Goal: Task Accomplishment & Management: Use online tool/utility

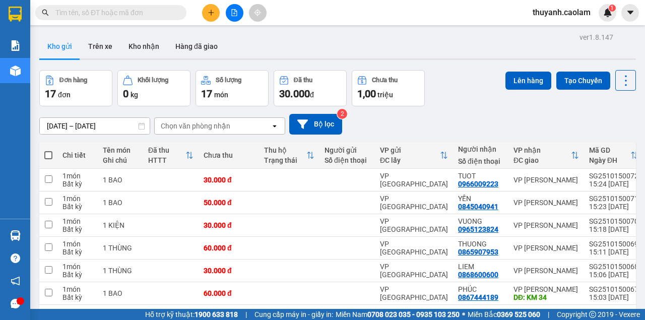
click at [52, 154] on th at bounding box center [48, 155] width 18 height 27
click at [45, 153] on span at bounding box center [48, 155] width 8 height 8
click at [48, 150] on input "checkbox" at bounding box center [48, 150] width 0 height 0
checkbox input "true"
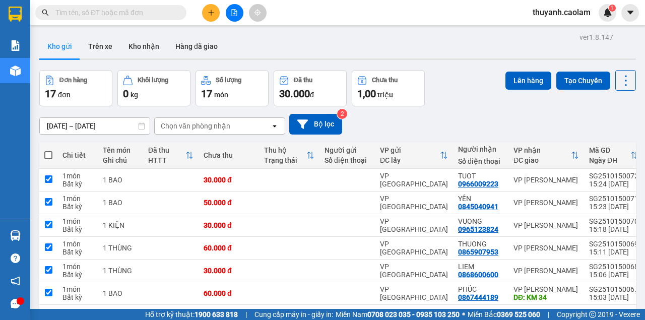
checkbox input "true"
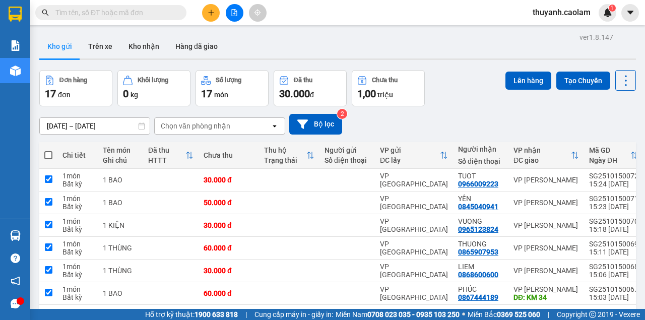
checkbox input "true"
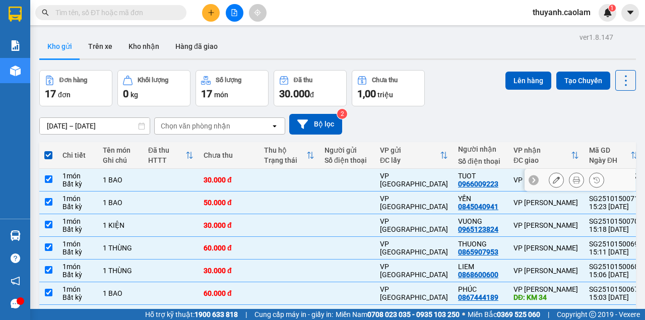
click at [51, 182] on input "checkbox" at bounding box center [49, 179] width 8 height 8
checkbox input "false"
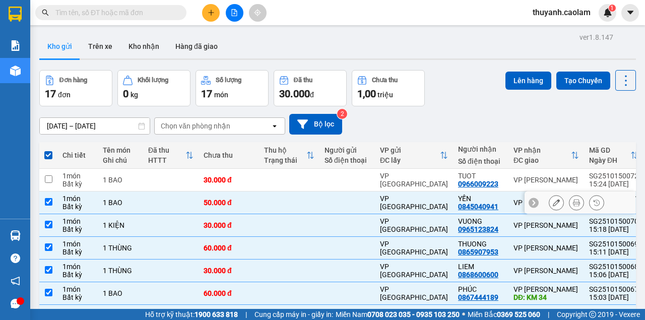
drag, startPoint x: 57, startPoint y: 207, endPoint x: 60, endPoint y: 202, distance: 5.5
click at [57, 207] on td "1 món Bất kỳ" at bounding box center [77, 202] width 40 height 23
checkbox input "false"
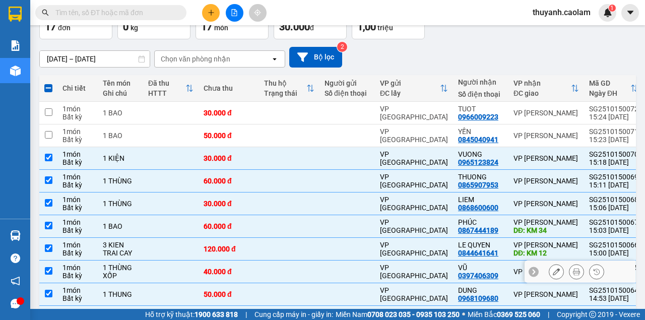
scroll to position [133, 0]
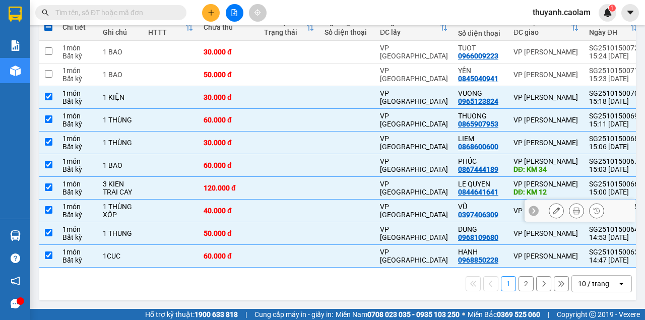
click at [49, 207] on input "checkbox" at bounding box center [49, 210] width 8 height 8
checkbox input "false"
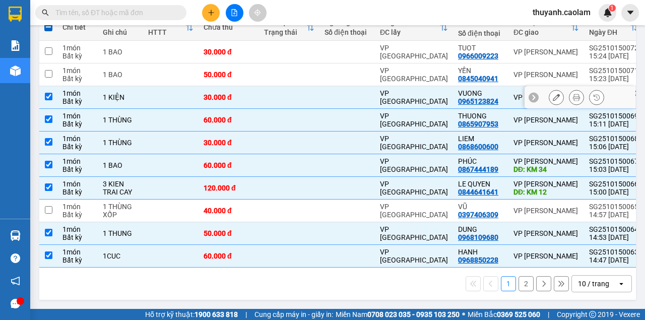
scroll to position [0, 0]
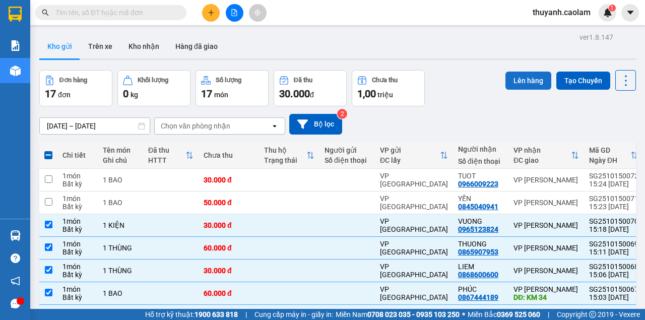
click at [515, 83] on button "Lên hàng" at bounding box center [528, 81] width 46 height 18
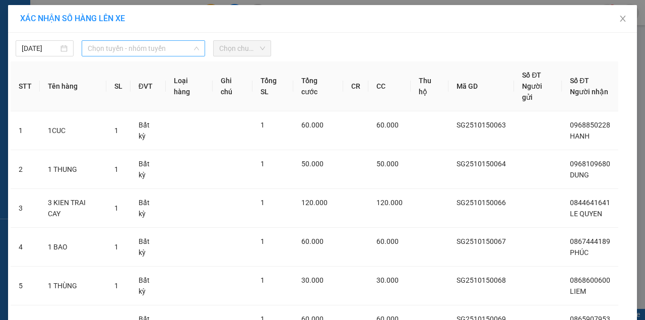
click at [186, 48] on span "Chọn tuyến - nhóm tuyến" at bounding box center [143, 48] width 111 height 15
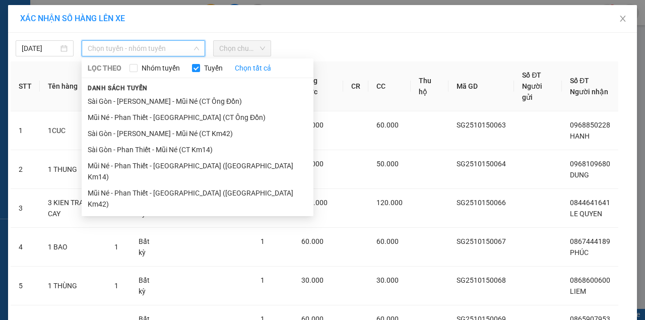
drag, startPoint x: 195, startPoint y: 100, endPoint x: 226, endPoint y: 65, distance: 46.1
click at [195, 99] on li "Sài Gòn - [PERSON_NAME] - Mũi Né (CT Ông Đồn)" at bounding box center [198, 101] width 232 height 16
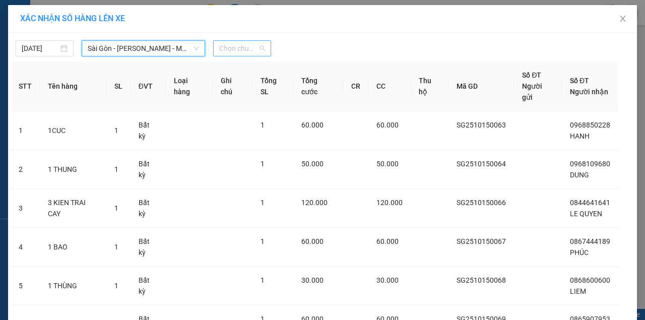
click at [244, 47] on span "Chọn chuyến" at bounding box center [242, 48] width 46 height 15
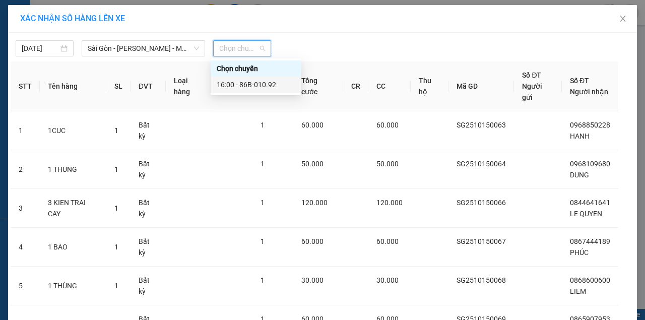
click at [273, 84] on div "16:00 - 86B-010.92" at bounding box center [256, 84] width 79 height 11
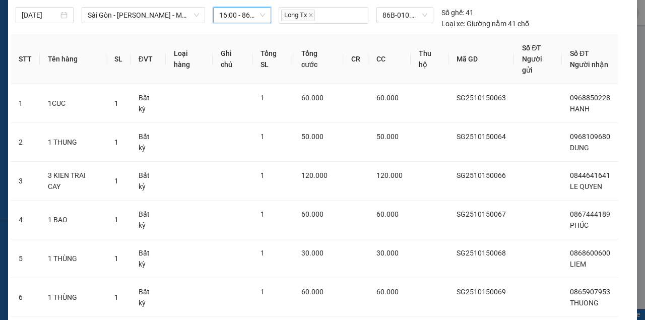
scroll to position [129, 0]
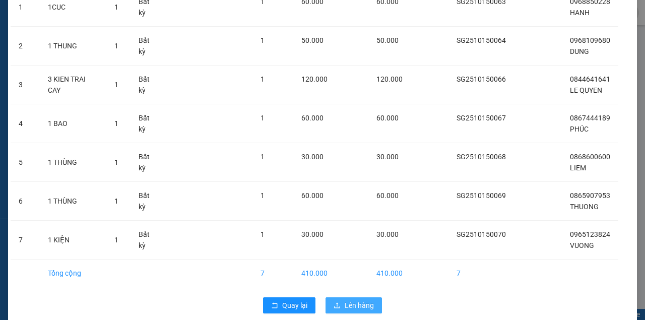
click at [356, 300] on span "Lên hàng" at bounding box center [359, 305] width 29 height 11
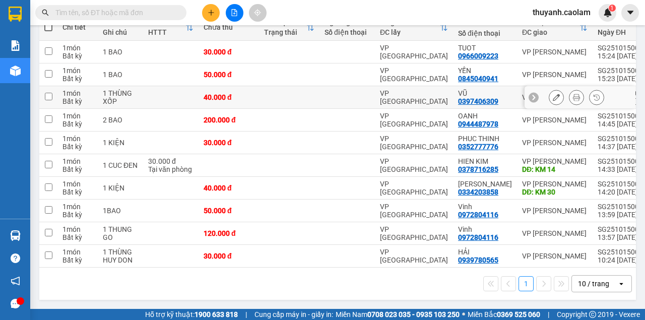
scroll to position [32, 0]
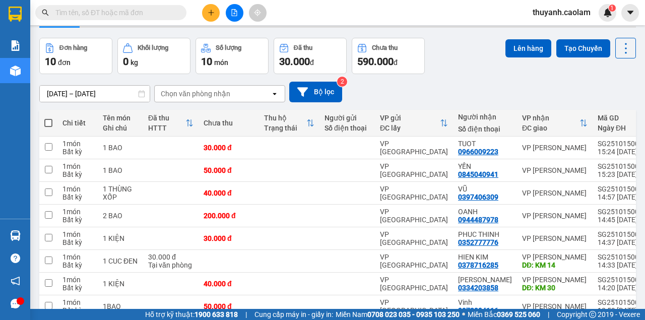
click at [52, 123] on th at bounding box center [48, 123] width 18 height 27
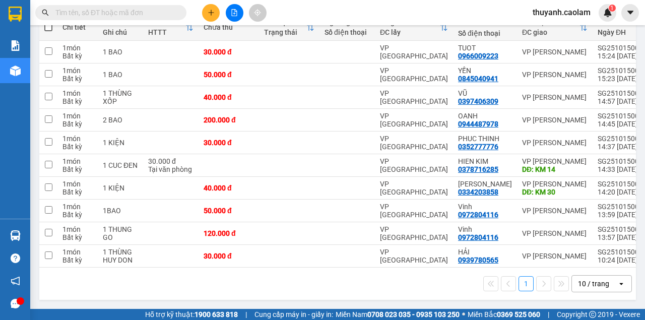
scroll to position [0, 0]
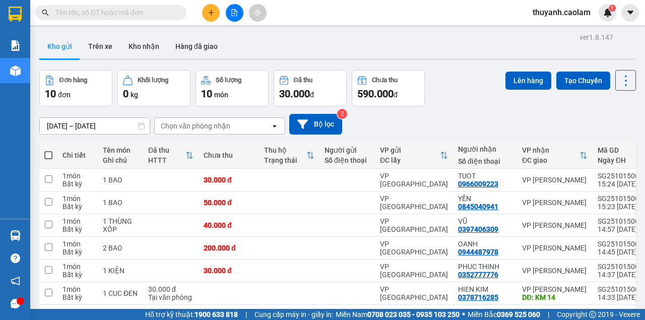
click at [51, 155] on span at bounding box center [48, 155] width 8 height 8
click at [48, 150] on input "checkbox" at bounding box center [48, 150] width 0 height 0
checkbox input "true"
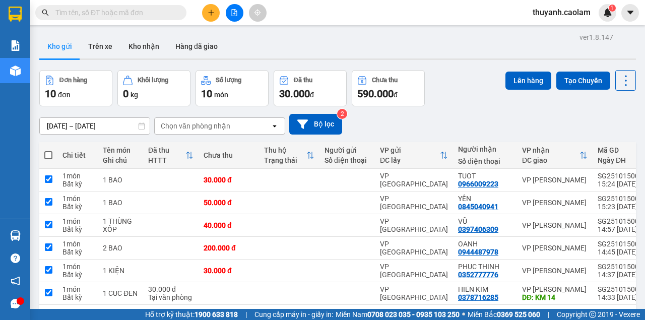
checkbox input "true"
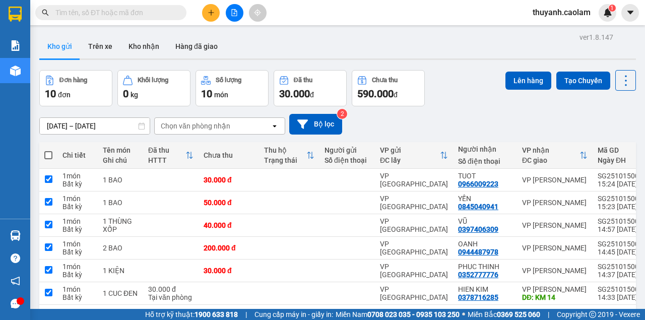
checkbox input "true"
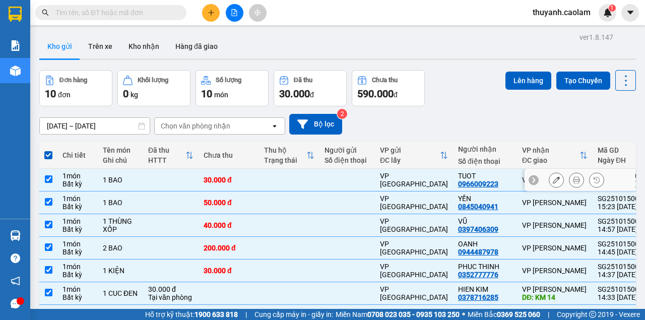
click at [47, 186] on td at bounding box center [48, 180] width 18 height 23
checkbox input "false"
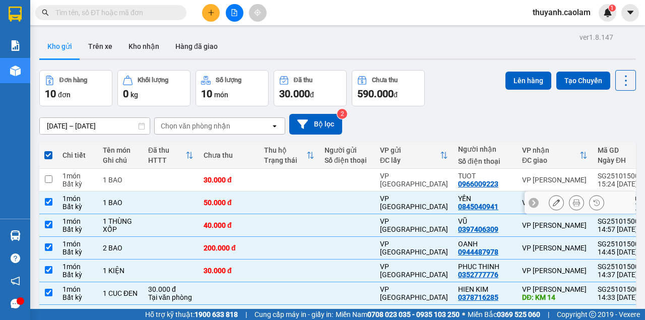
click at [51, 198] on td at bounding box center [48, 202] width 18 height 23
checkbox input "false"
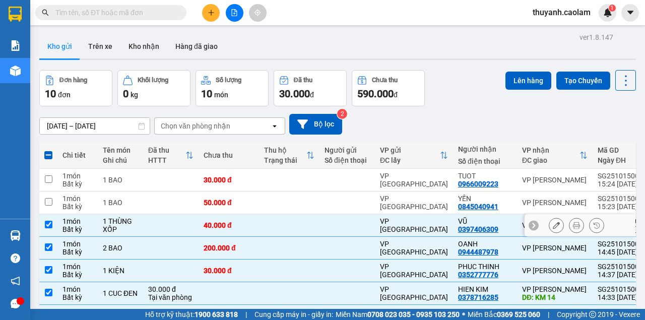
click at [47, 230] on td at bounding box center [48, 225] width 18 height 23
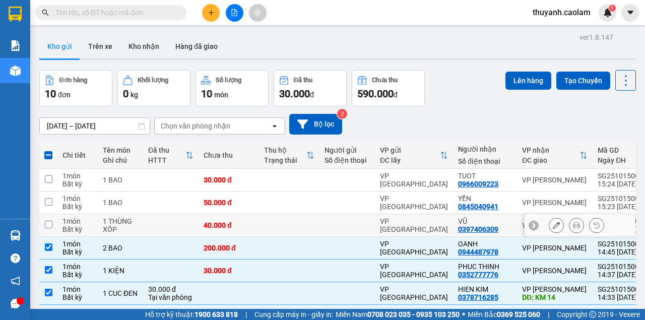
drag, startPoint x: 46, startPoint y: 228, endPoint x: 71, endPoint y: 225, distance: 24.4
click at [46, 227] on input "checkbox" at bounding box center [49, 225] width 8 height 8
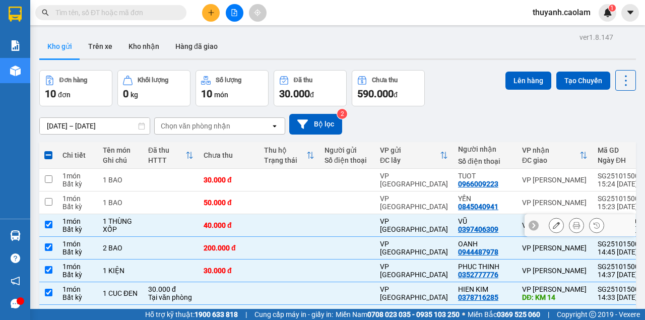
click at [49, 223] on input "checkbox" at bounding box center [49, 225] width 8 height 8
checkbox input "false"
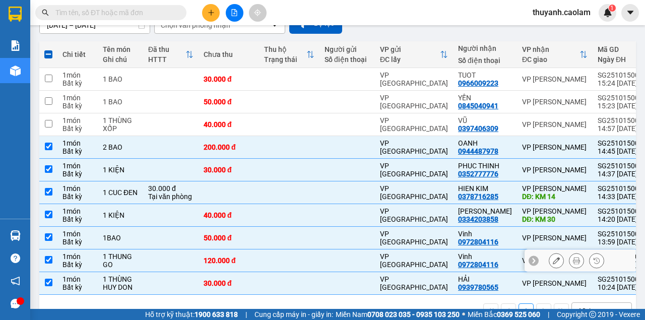
scroll to position [133, 0]
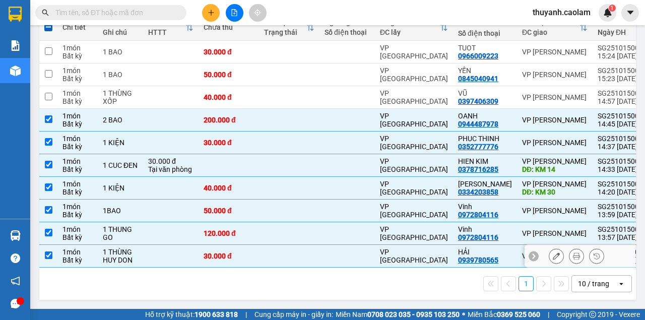
click at [52, 251] on td at bounding box center [48, 256] width 18 height 23
checkbox input "false"
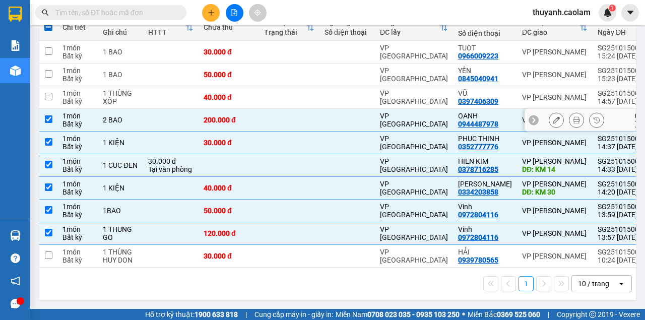
scroll to position [0, 0]
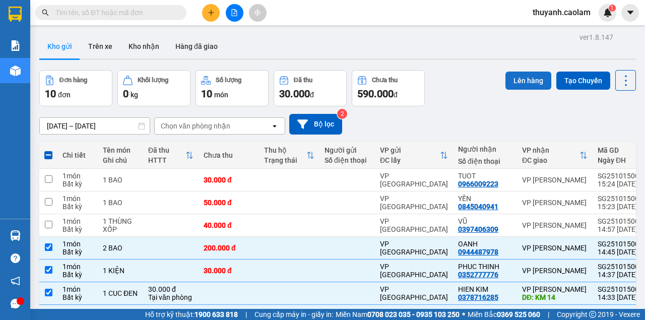
click at [514, 84] on button "Lên hàng" at bounding box center [528, 81] width 46 height 18
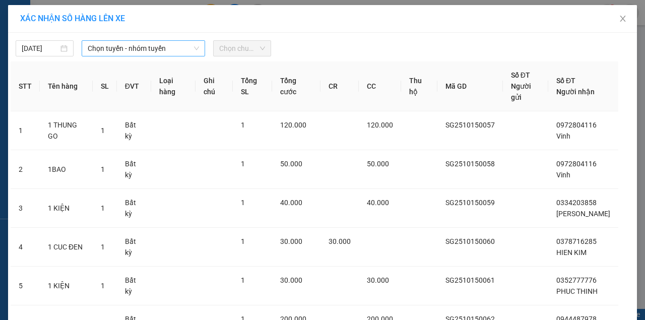
click at [184, 48] on span "Chọn tuyến - nhóm tuyến" at bounding box center [143, 48] width 111 height 15
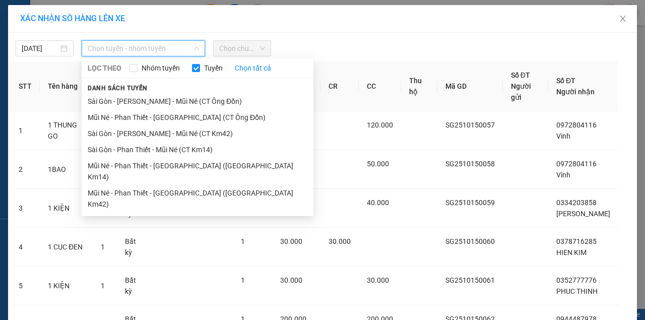
click at [204, 97] on li "Sài Gòn - [PERSON_NAME] - Mũi Né (CT Ông Đồn)" at bounding box center [198, 101] width 232 height 16
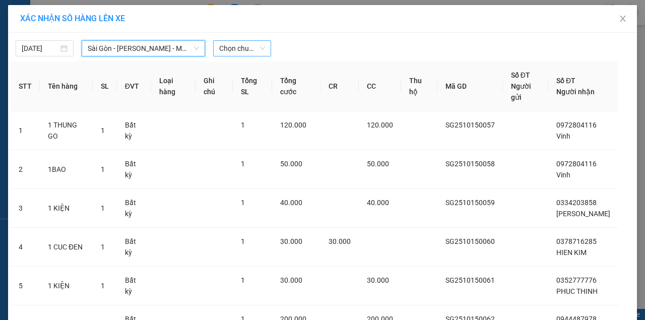
click at [247, 48] on span "Chọn chuyến" at bounding box center [242, 48] width 46 height 15
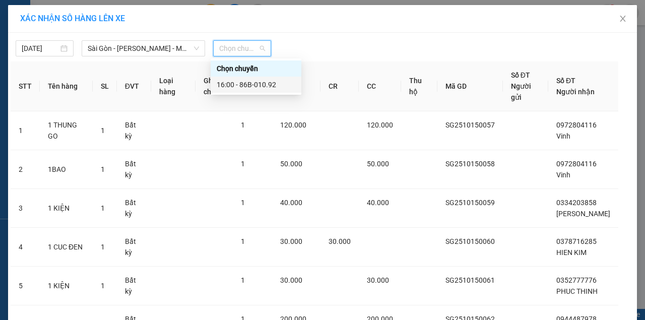
click at [256, 84] on div "16:00 - 86B-010.92" at bounding box center [256, 84] width 79 height 11
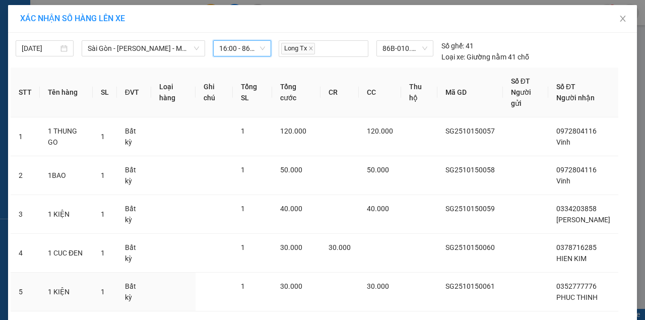
scroll to position [102, 0]
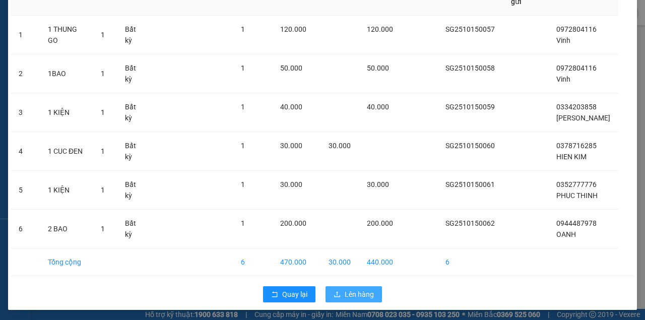
click at [348, 292] on span "Lên hàng" at bounding box center [359, 294] width 29 height 11
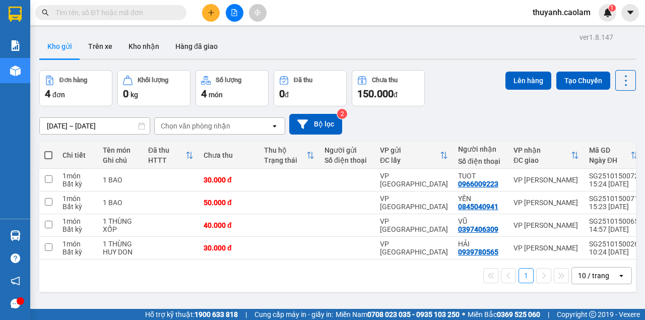
scroll to position [33, 0]
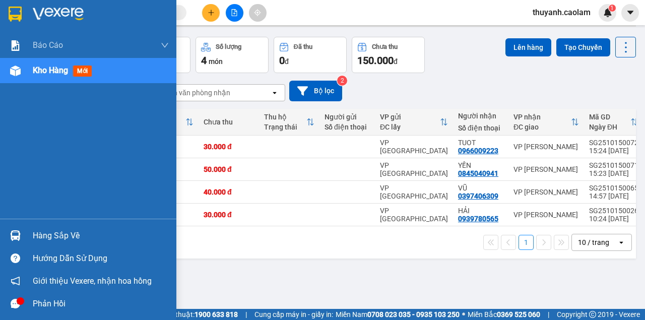
click at [23, 13] on div at bounding box center [16, 14] width 18 height 18
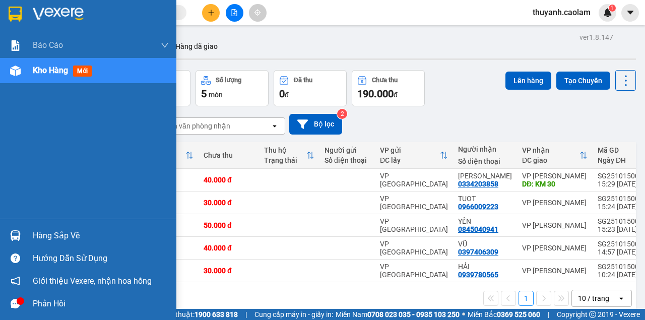
click at [23, 15] on div at bounding box center [16, 14] width 18 height 18
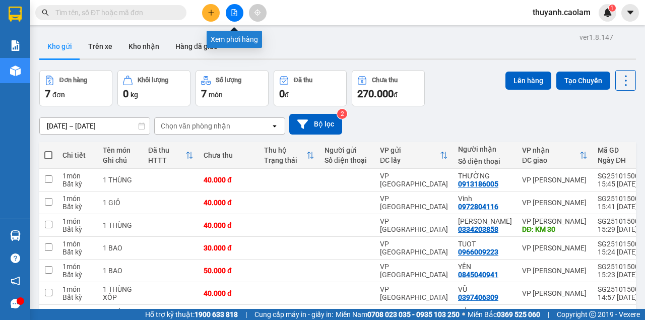
click at [234, 14] on icon "file-add" at bounding box center [235, 12] width 6 height 7
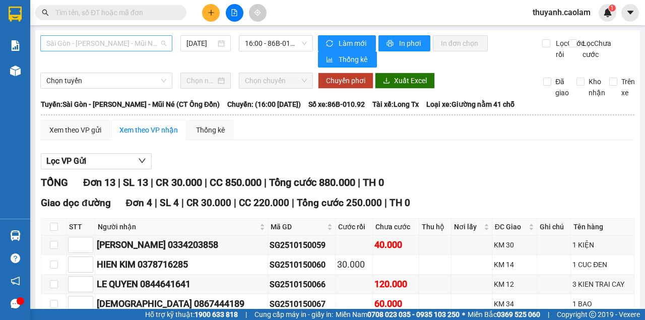
click at [131, 47] on span "Sài Gòn - [PERSON_NAME] - Mũi Né (CT Ông Đồn)" at bounding box center [106, 43] width 120 height 15
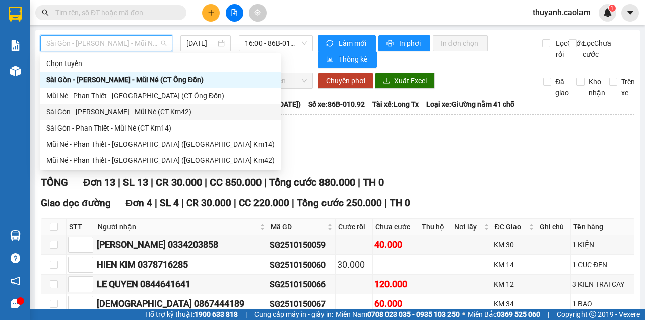
click at [172, 116] on div "Sài Gòn - [PERSON_NAME] - Mũi Né (CT Km42)" at bounding box center [160, 111] width 228 height 11
type input "[DATE]"
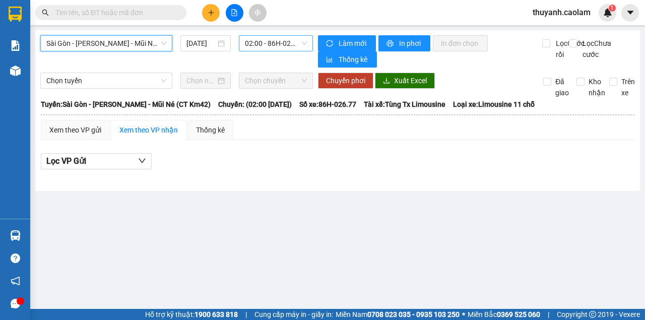
click at [255, 47] on span "02:00 - 86H-026.77" at bounding box center [275, 43] width 61 height 15
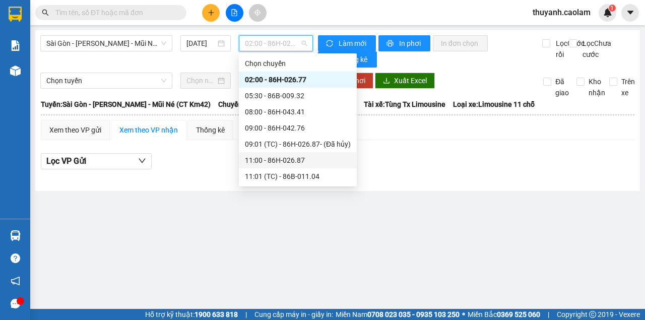
scroll to position [129, 0]
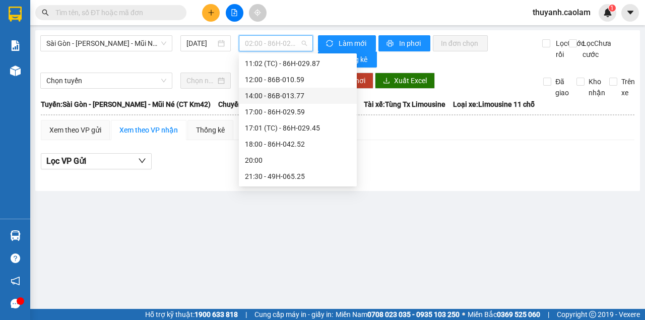
click at [301, 92] on div "14:00 - 86B-013.77" at bounding box center [298, 95] width 106 height 11
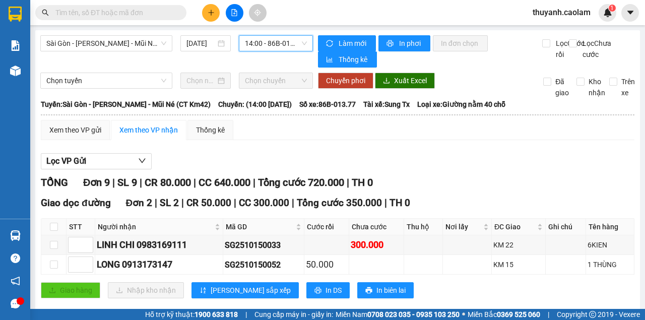
click at [259, 40] on span "14:00 - 86B-013.77" at bounding box center [275, 43] width 61 height 15
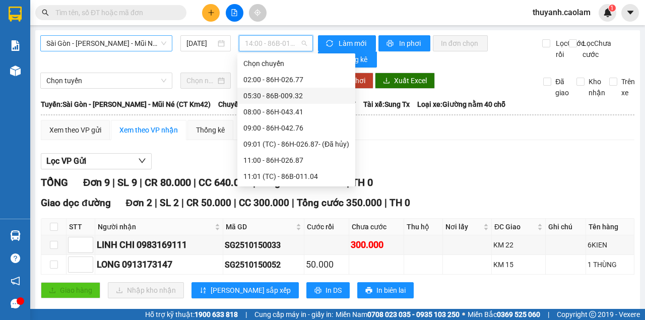
click at [130, 45] on span "Sài Gòn - [PERSON_NAME] - Mũi Né (CT Km42)" at bounding box center [106, 43] width 120 height 15
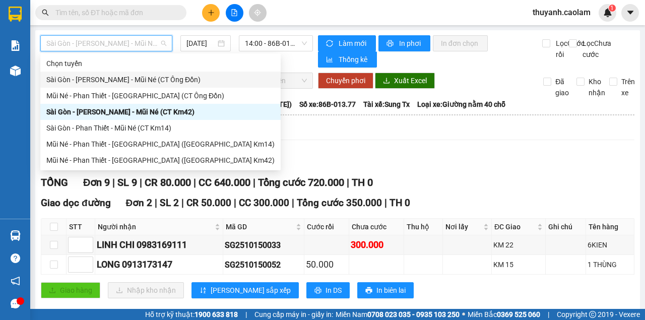
click at [150, 77] on div "Sài Gòn - [PERSON_NAME] - Mũi Né (CT Ông Đồn)" at bounding box center [160, 79] width 228 height 11
type input "[DATE]"
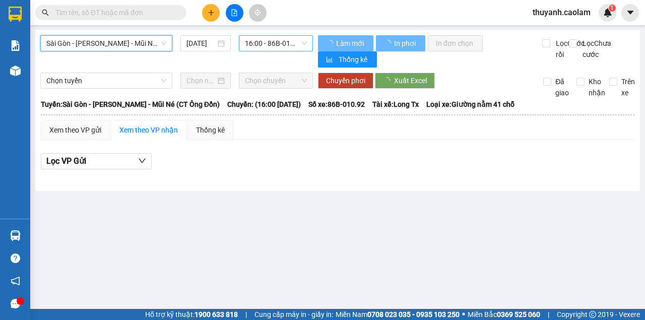
click at [282, 43] on span "16:00 - 86B-010.92" at bounding box center [275, 43] width 61 height 15
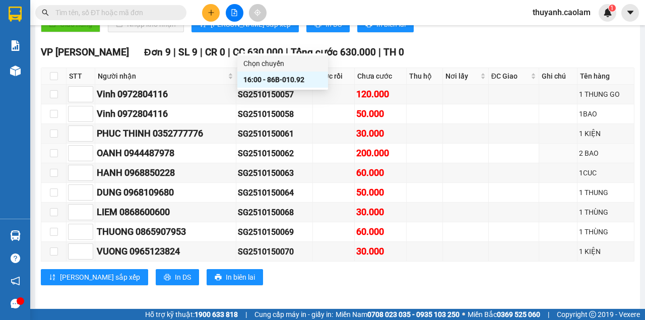
scroll to position [137, 0]
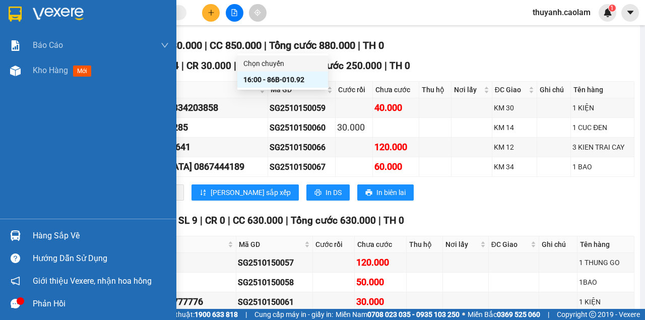
click at [13, 15] on img at bounding box center [15, 14] width 13 height 15
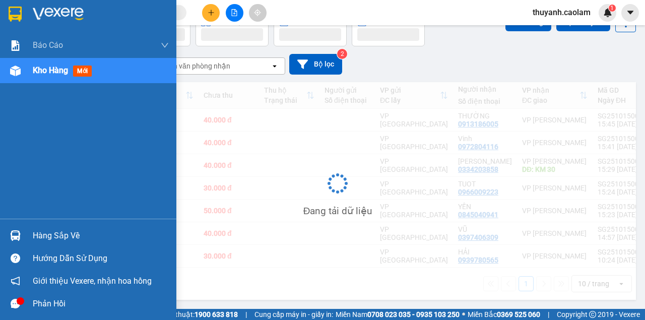
scroll to position [64, 0]
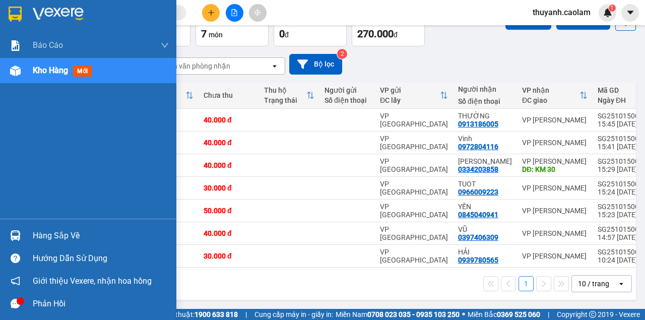
click at [13, 13] on img at bounding box center [15, 14] width 13 height 15
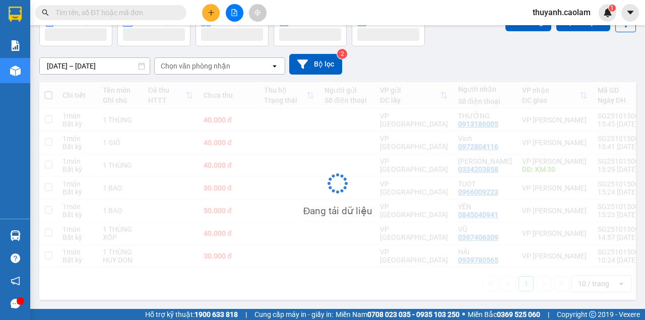
scroll to position [64, 0]
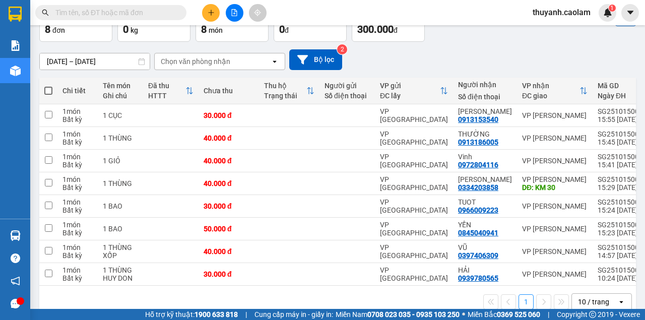
click at [48, 93] on span at bounding box center [48, 91] width 8 height 8
click at [48, 86] on input "checkbox" at bounding box center [48, 86] width 0 height 0
checkbox input "true"
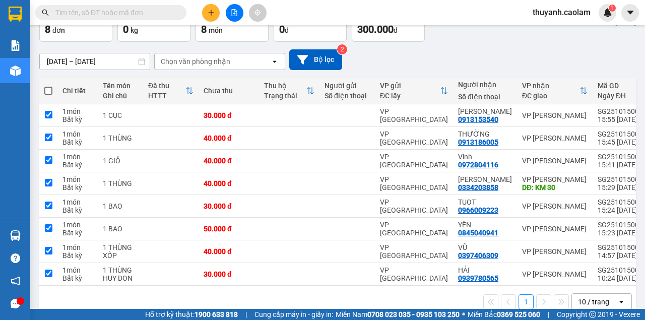
checkbox input "true"
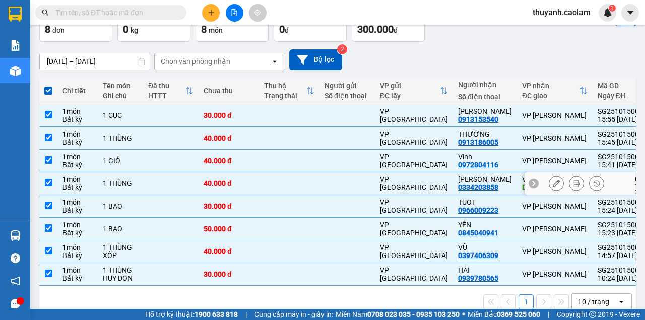
scroll to position [87, 0]
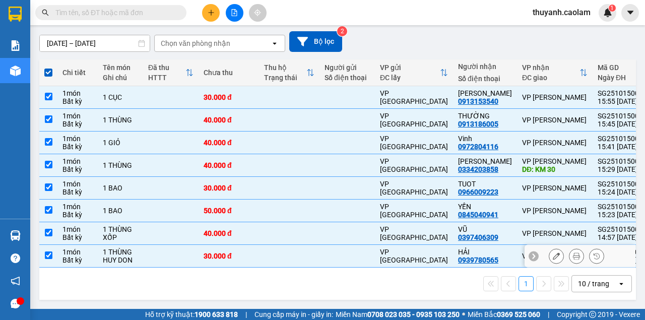
click at [47, 255] on input "checkbox" at bounding box center [49, 255] width 8 height 8
checkbox input "false"
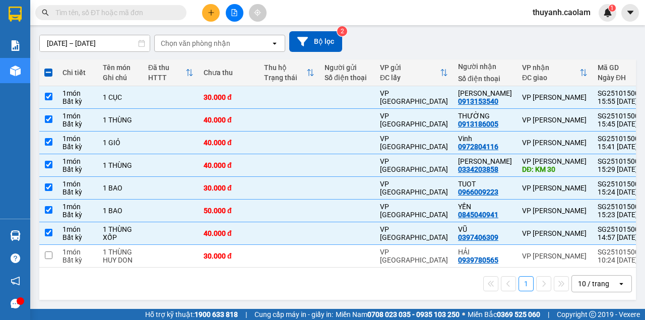
scroll to position [0, 0]
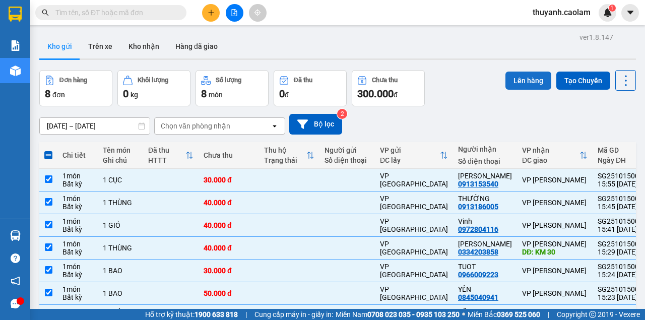
click at [515, 83] on button "Lên hàng" at bounding box center [528, 81] width 46 height 18
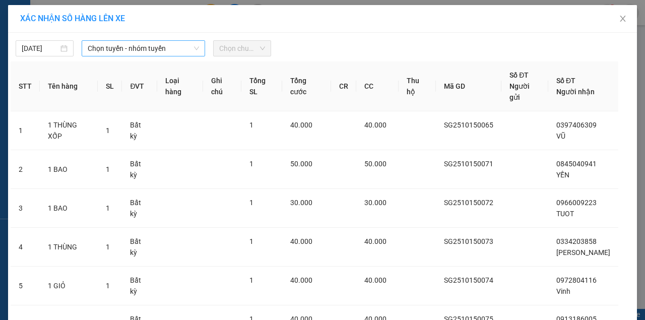
click at [98, 50] on span "Chọn tuyến - nhóm tuyến" at bounding box center [143, 48] width 111 height 15
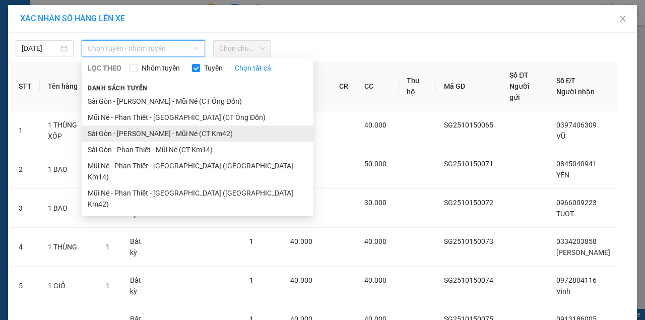
click at [220, 137] on li "Sài Gòn - [PERSON_NAME] - Mũi Né (CT Km42)" at bounding box center [198, 133] width 232 height 16
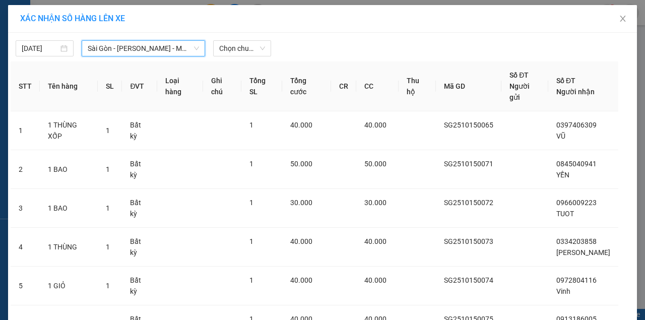
click at [183, 56] on div "[DATE] [GEOGRAPHIC_DATA] - [GEOGRAPHIC_DATA] - [GEOGRAPHIC_DATA] ([GEOGRAPHIC_D…" at bounding box center [322, 239] width 629 height 412
click at [166, 43] on span "Sài Gòn - [PERSON_NAME] - Mũi Né (CT Km42)" at bounding box center [143, 48] width 111 height 15
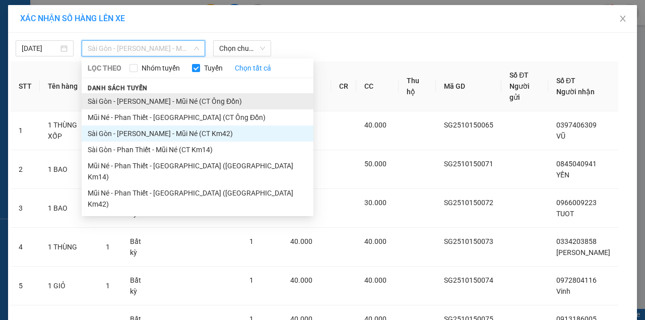
click at [197, 99] on li "Sài Gòn - [PERSON_NAME] - Mũi Né (CT Ông Đồn)" at bounding box center [198, 101] width 232 height 16
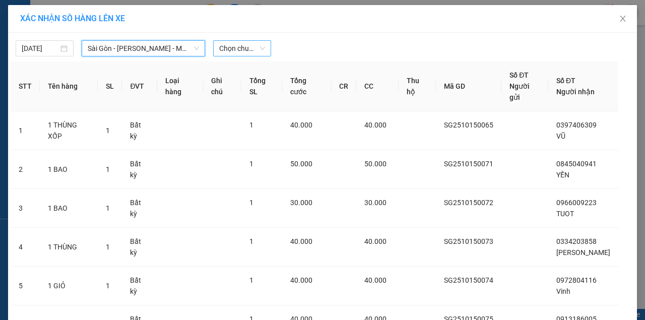
click at [242, 46] on span "Chọn chuyến" at bounding box center [242, 48] width 46 height 15
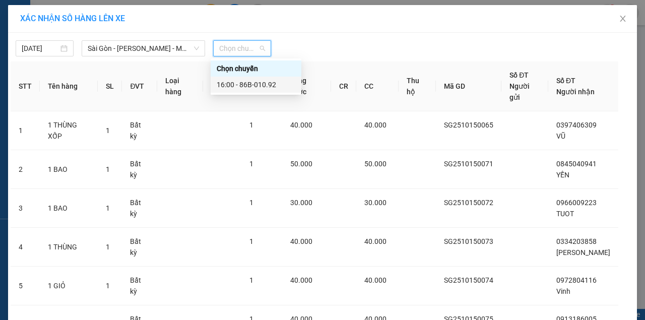
click at [265, 88] on div "16:00 - 86B-010.92" at bounding box center [256, 84] width 79 height 11
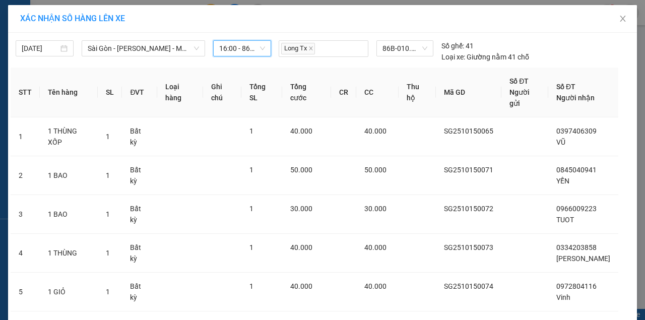
scroll to position [129, 0]
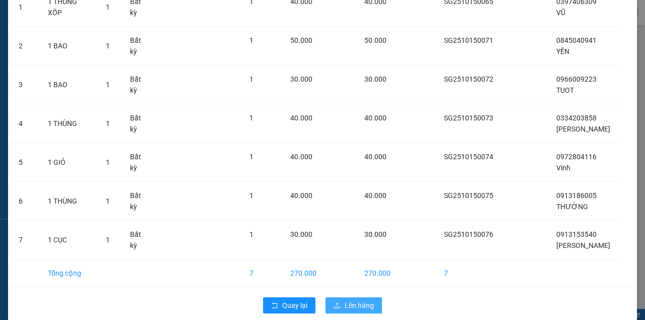
click at [351, 300] on span "Lên hàng" at bounding box center [359, 305] width 29 height 11
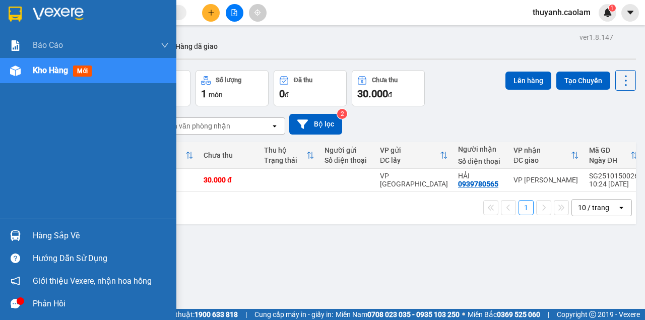
drag, startPoint x: 16, startPoint y: 24, endPoint x: 21, endPoint y: 21, distance: 6.3
click at [21, 21] on img at bounding box center [15, 14] width 13 height 15
